Goal: Task Accomplishment & Management: Use online tool/utility

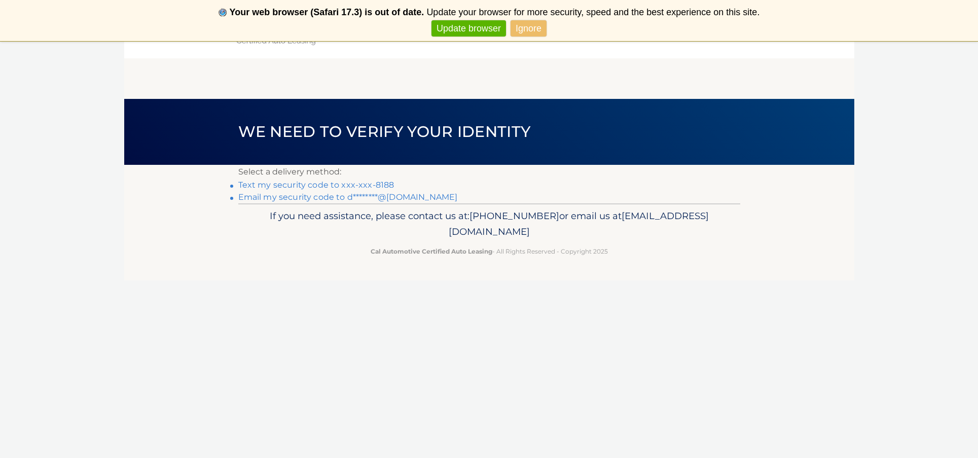
click at [332, 185] on link "Text my security code to xxx-xxx-8188" at bounding box center [316, 185] width 156 height 10
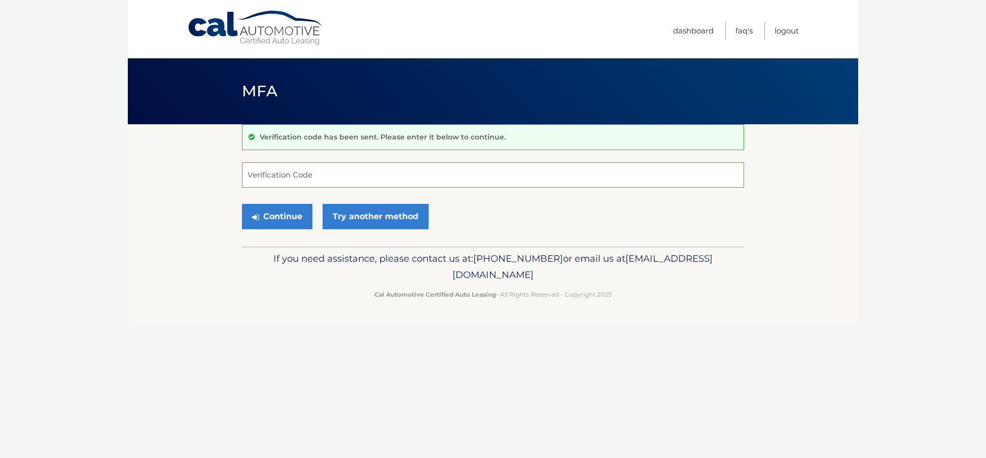
click at [336, 178] on input "Verification Code" at bounding box center [493, 174] width 502 height 25
type input "307752"
click at [276, 210] on button "Continue" at bounding box center [277, 216] width 70 height 25
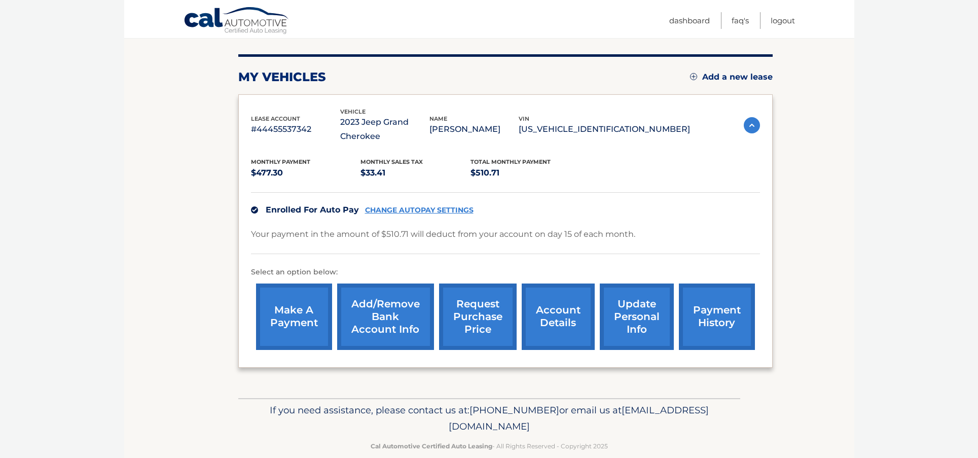
scroll to position [130, 0]
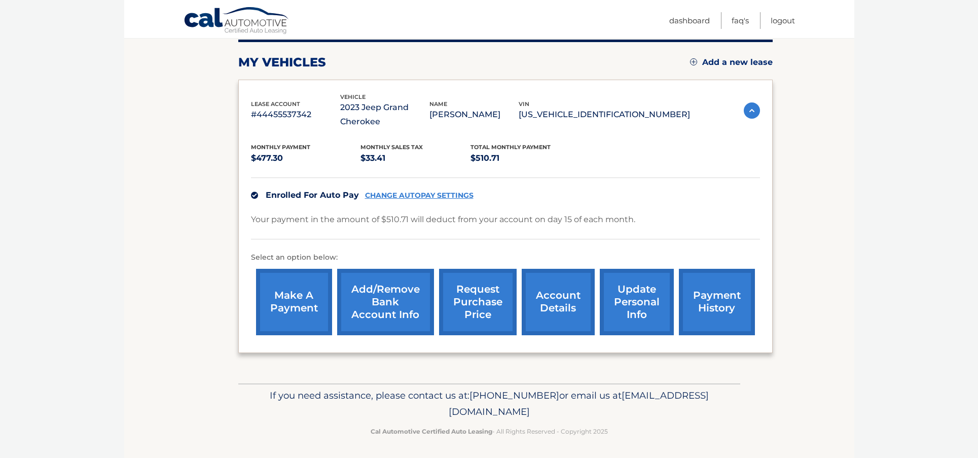
click at [481, 299] on link "request purchase price" at bounding box center [478, 302] width 78 height 66
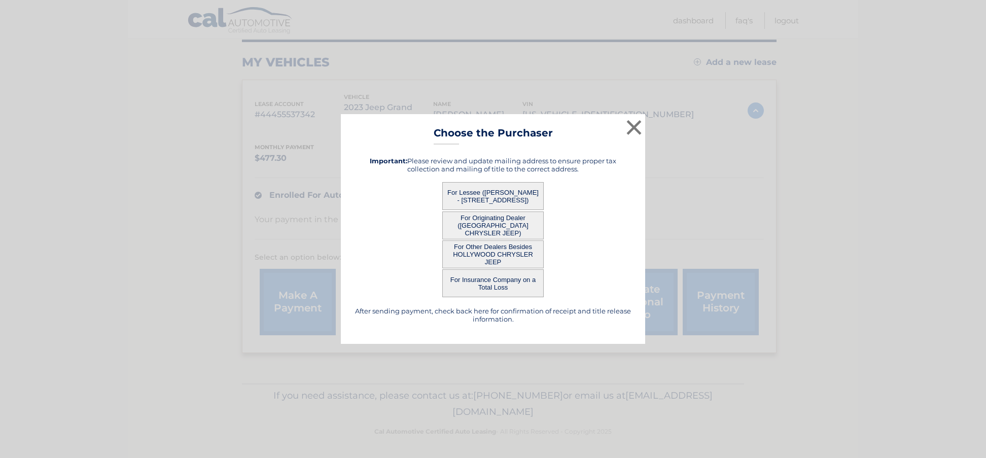
click at [524, 223] on button "For Originating Dealer (HOLLYWOOD CHRYSLER JEEP)" at bounding box center [492, 225] width 101 height 28
click at [474, 223] on button "For Originating Dealer (HOLLYWOOD CHRYSLER JEEP)" at bounding box center [492, 225] width 101 height 28
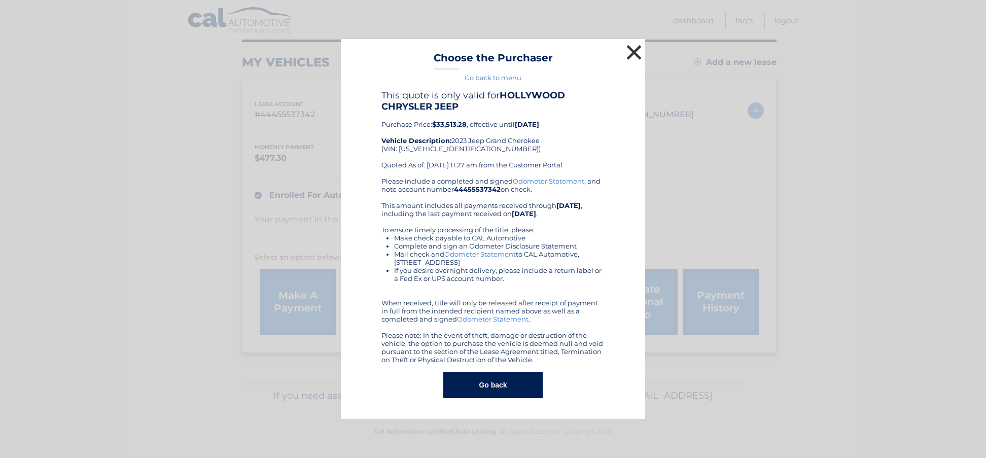
click at [634, 51] on button "×" at bounding box center [634, 52] width 20 height 20
